Goal: Navigation & Orientation: Find specific page/section

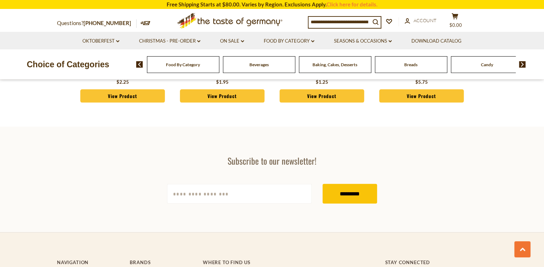
scroll to position [2034, 0]
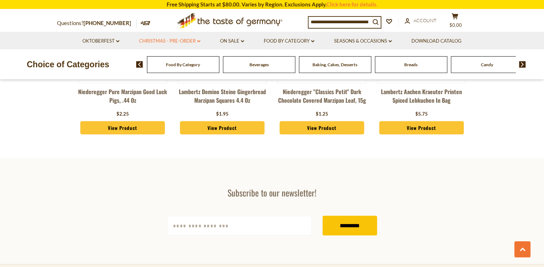
click at [179, 40] on link "Christmas - PRE-ORDER dropdown_arrow" at bounding box center [169, 41] width 61 height 8
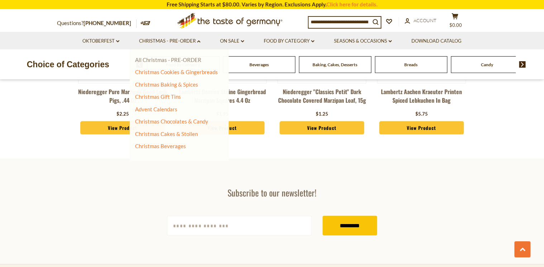
click at [161, 59] on link "All Christmas - PRE-ORDER" at bounding box center [168, 60] width 66 height 6
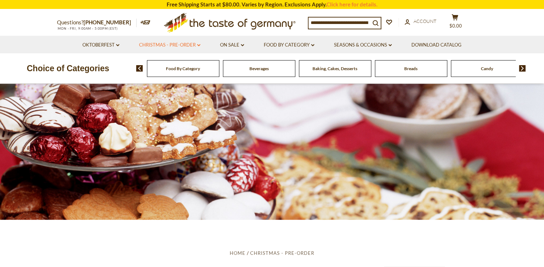
click at [196, 44] on link "Christmas - PRE-ORDER dropdown_arrow" at bounding box center [169, 45] width 61 height 8
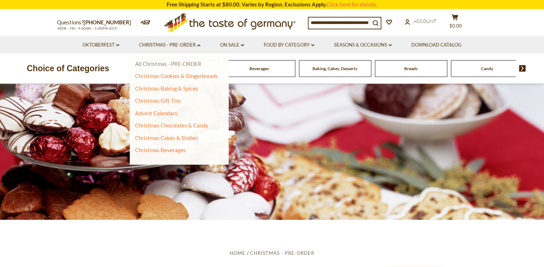
click at [159, 65] on link "All Christmas - PRE-ORDER" at bounding box center [168, 64] width 66 height 6
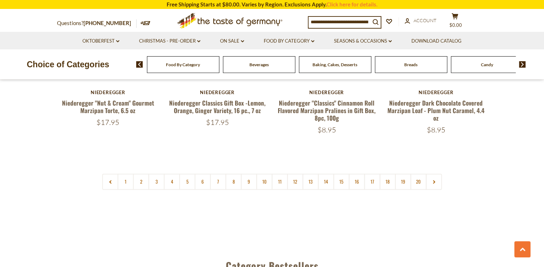
scroll to position [1690, 0]
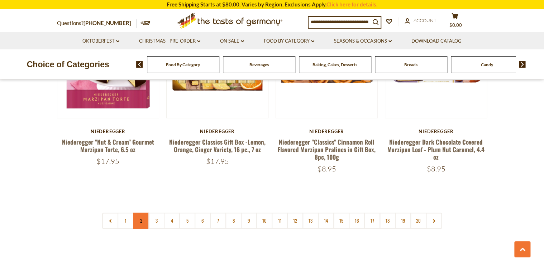
click at [139, 214] on link "2" at bounding box center [141, 221] width 16 height 16
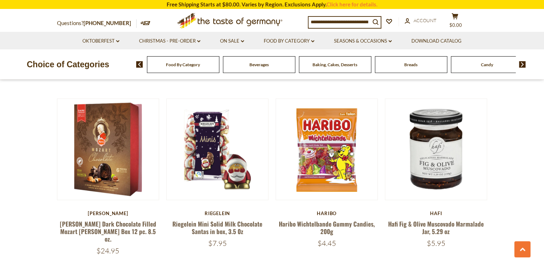
scroll to position [1670, 0]
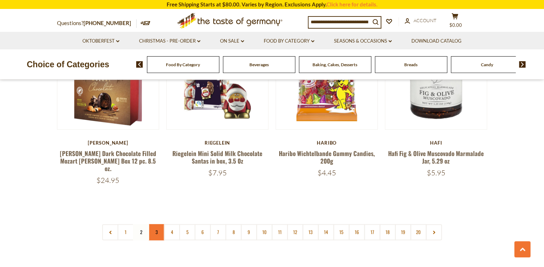
click at [156, 224] on link "3" at bounding box center [156, 232] width 16 height 16
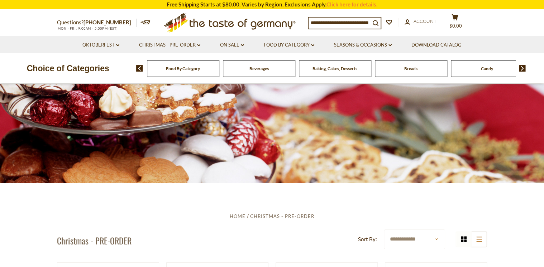
scroll to position [0, 0]
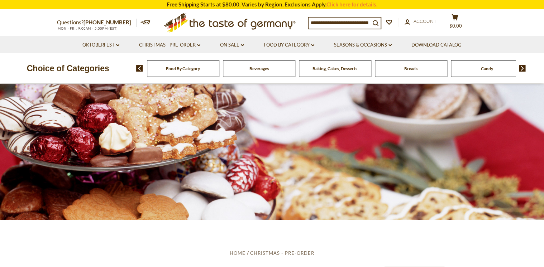
click at [219, 72] on div "Breads" at bounding box center [183, 68] width 72 height 17
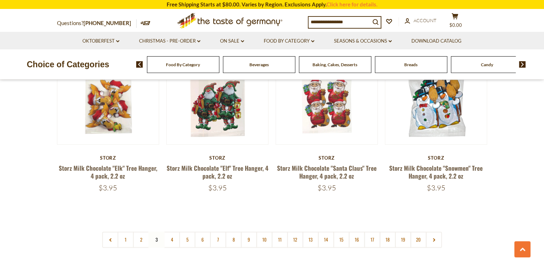
scroll to position [1719, 0]
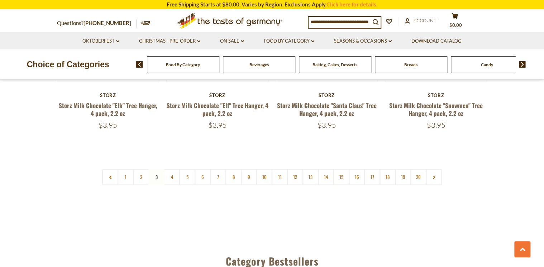
click at [170, 169] on link "4" at bounding box center [172, 177] width 16 height 16
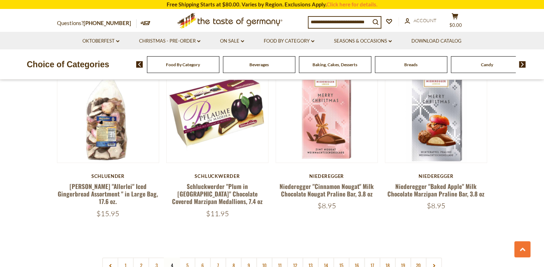
scroll to position [1670, 0]
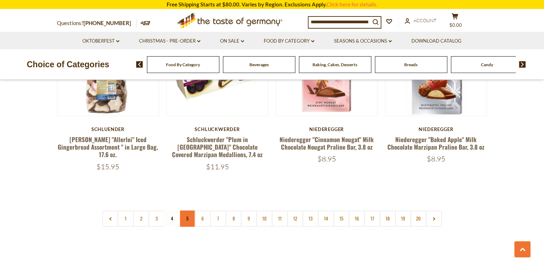
click at [186, 211] on link "5" at bounding box center [187, 219] width 16 height 16
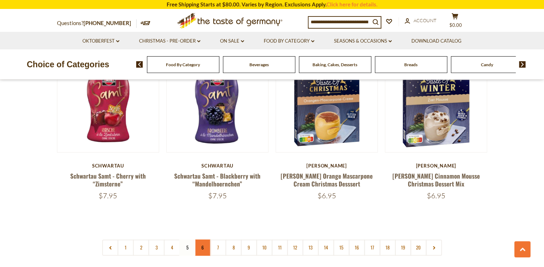
click at [202, 240] on link "6" at bounding box center [202, 248] width 16 height 16
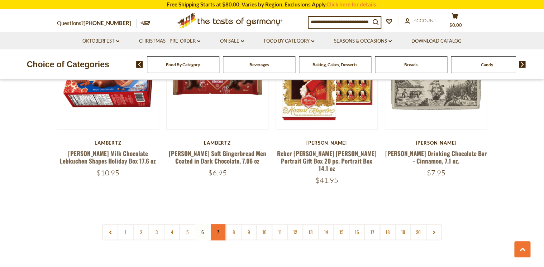
click at [217, 224] on link "7" at bounding box center [218, 232] width 16 height 16
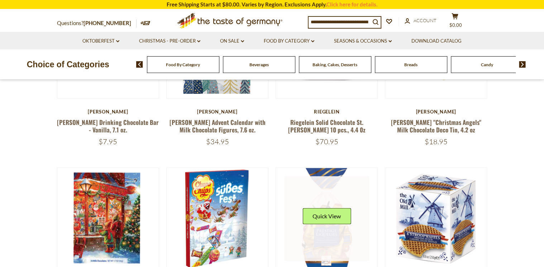
scroll to position [266, 0]
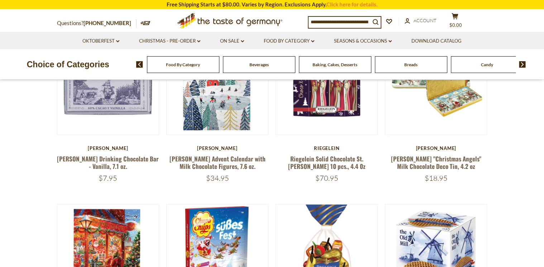
click at [219, 66] on div "Breads" at bounding box center [183, 64] width 72 height 17
click at [242, 41] on icon "dropdown_arrow" at bounding box center [242, 41] width 3 height 3
click at [231, 59] on link "All On Sale" at bounding box center [229, 60] width 26 height 6
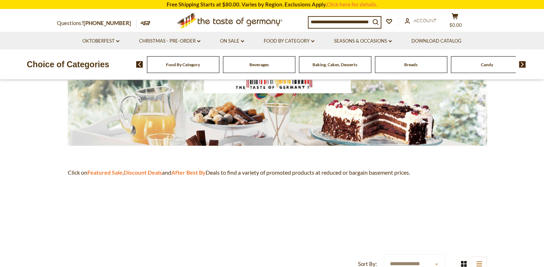
scroll to position [201, 0]
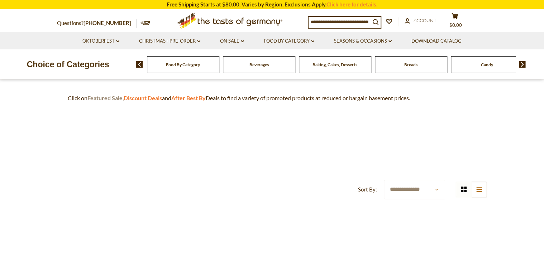
click at [107, 97] on strong "Featured Sale" at bounding box center [104, 98] width 35 height 7
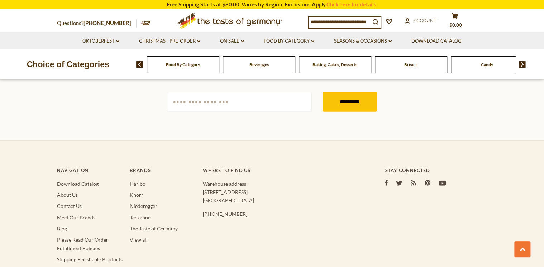
scroll to position [774, 0]
click at [74, 236] on link "Please Read Our Order Fulfillment Policies" at bounding box center [82, 243] width 51 height 14
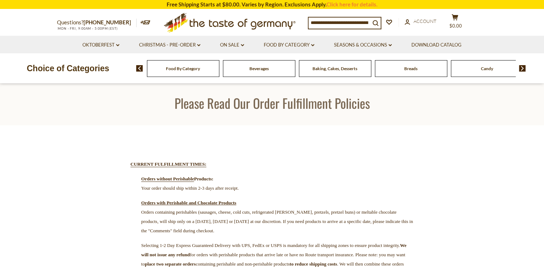
scroll to position [86, 0]
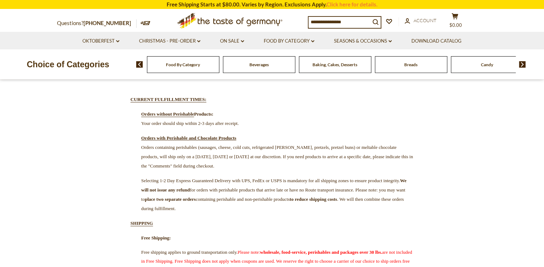
click at [413, 64] on span "Breads" at bounding box center [410, 64] width 13 height 5
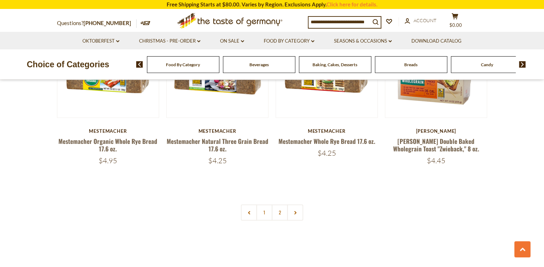
scroll to position [1662, 0]
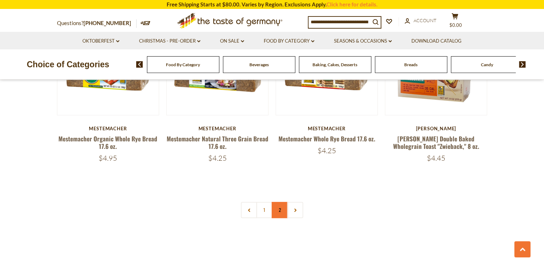
click at [281, 209] on link "2" at bounding box center [279, 210] width 16 height 16
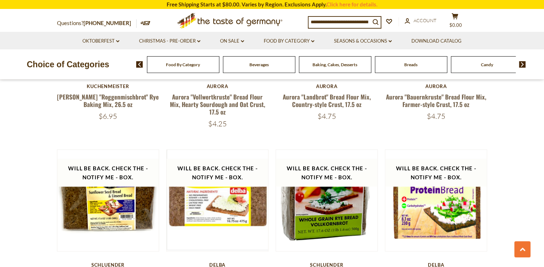
scroll to position [753, 0]
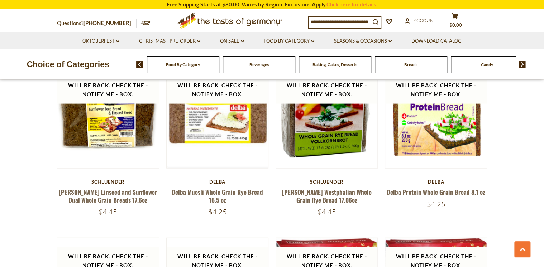
click at [521, 64] on img at bounding box center [522, 64] width 7 height 6
click at [449, 65] on span "Cookies" at bounding box center [448, 64] width 15 height 5
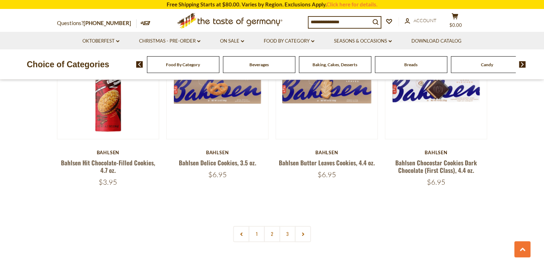
scroll to position [1690, 0]
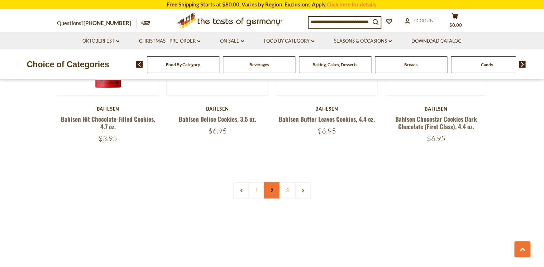
click at [270, 192] on link "2" at bounding box center [272, 190] width 16 height 16
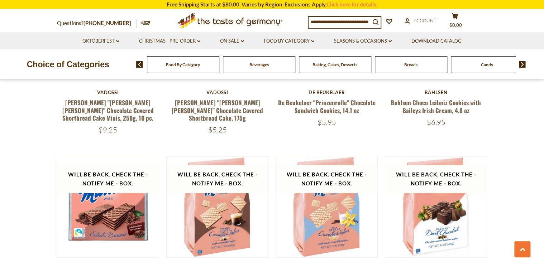
scroll to position [1641, 0]
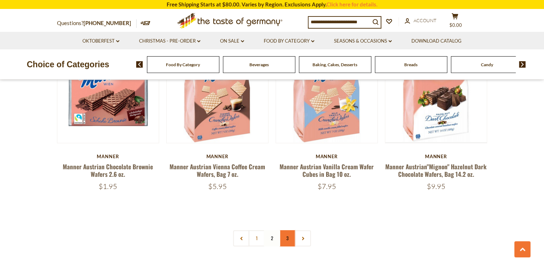
click at [285, 231] on link "3" at bounding box center [287, 238] width 16 height 16
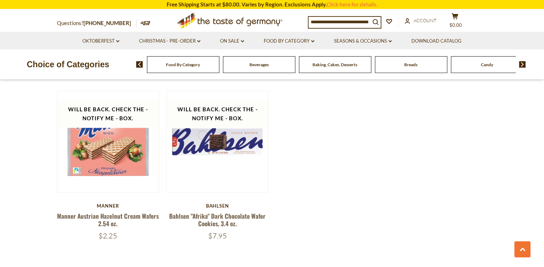
scroll to position [381, 0]
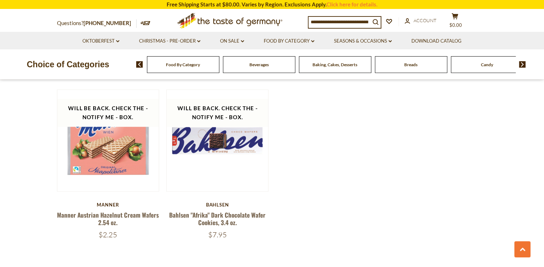
click at [520, 64] on img at bounding box center [522, 64] width 7 height 6
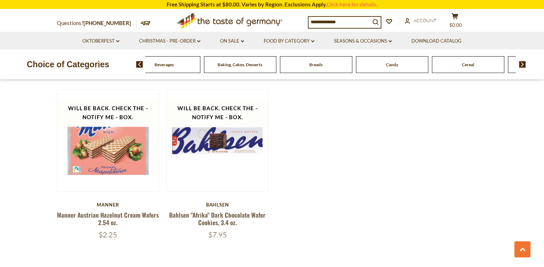
click at [522, 64] on img at bounding box center [522, 64] width 7 height 6
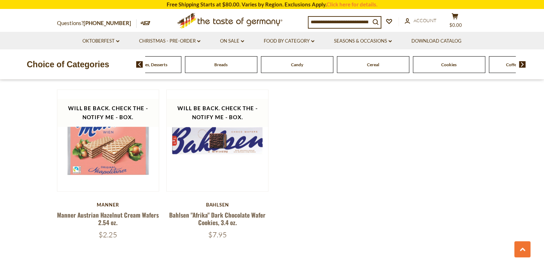
click at [521, 66] on img at bounding box center [522, 64] width 7 height 6
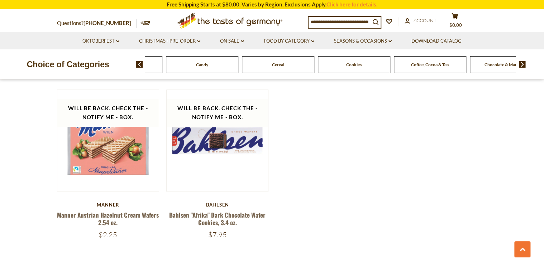
click at [521, 65] on img at bounding box center [522, 64] width 7 height 6
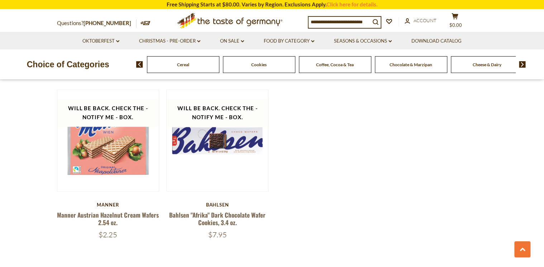
click at [521, 65] on img at bounding box center [522, 64] width 7 height 6
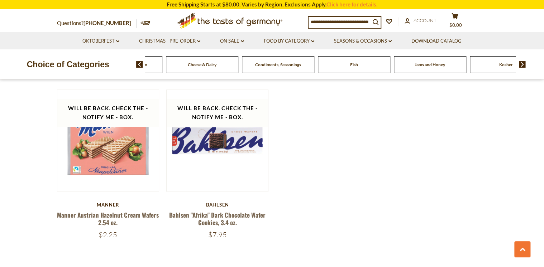
click at [521, 65] on img at bounding box center [522, 64] width 7 height 6
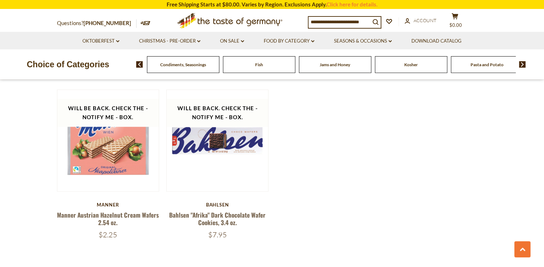
click at [521, 65] on img at bounding box center [522, 64] width 7 height 6
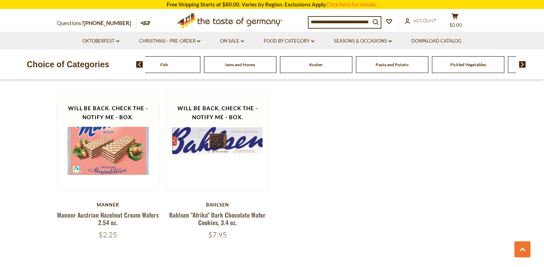
click at [521, 65] on img at bounding box center [522, 64] width 7 height 6
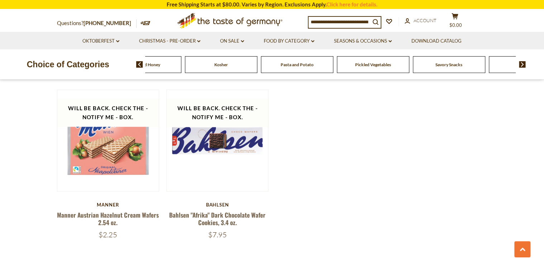
click at [521, 65] on img at bounding box center [522, 64] width 7 height 6
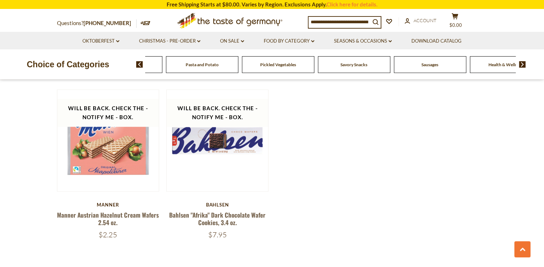
click at [521, 65] on img at bounding box center [522, 64] width 7 height 6
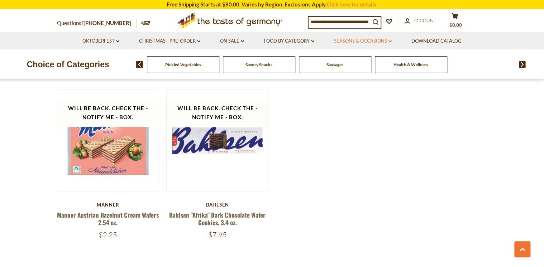
click at [390, 42] on icon "dropdown_arrow" at bounding box center [389, 41] width 3 height 3
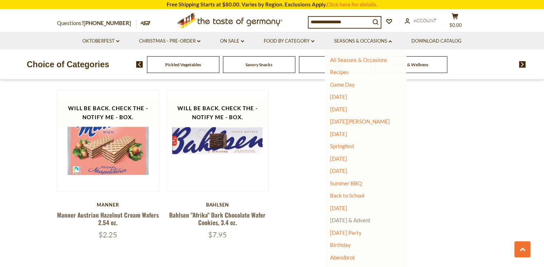
click at [356, 222] on link "[DATE] & Advent" at bounding box center [350, 220] width 40 height 6
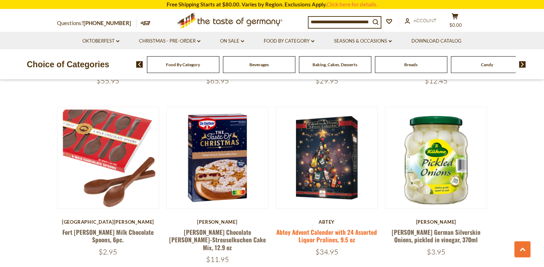
scroll to position [1690, 0]
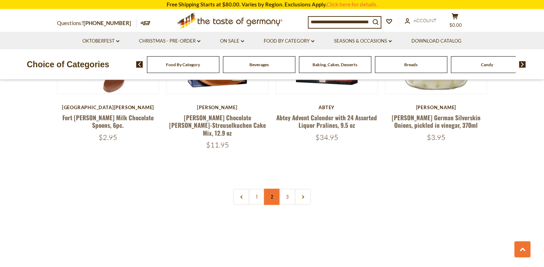
click at [271, 189] on link "2" at bounding box center [272, 197] width 16 height 16
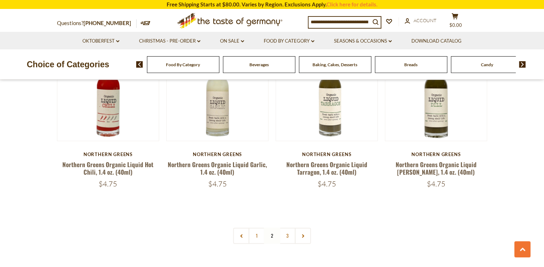
scroll to position [1670, 0]
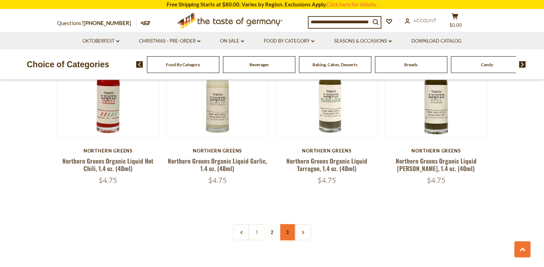
click at [287, 224] on link "3" at bounding box center [287, 232] width 16 height 16
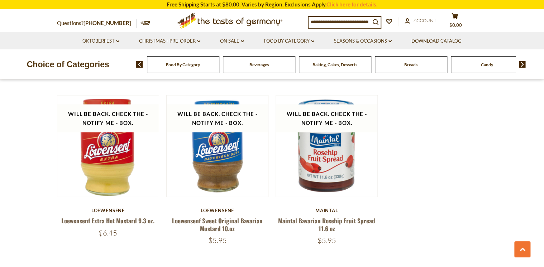
scroll to position [839, 0]
